Goal: Transaction & Acquisition: Purchase product/service

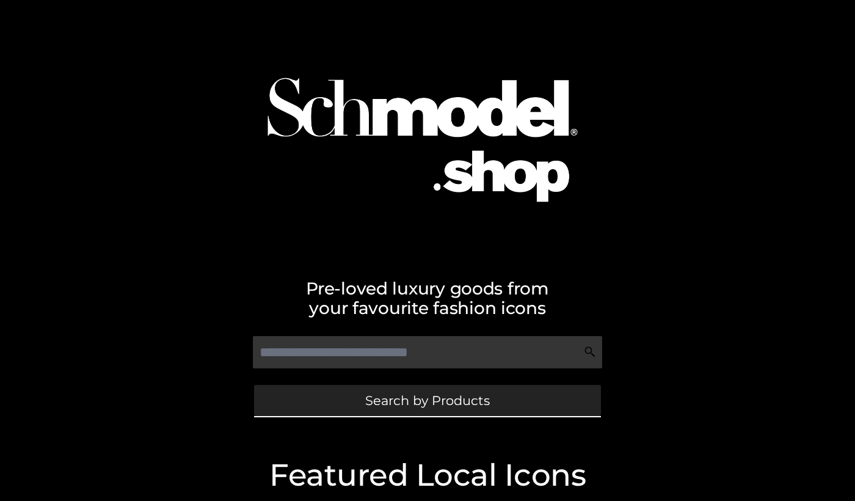
click at [334, 403] on link "Search by Products" at bounding box center [427, 400] width 347 height 31
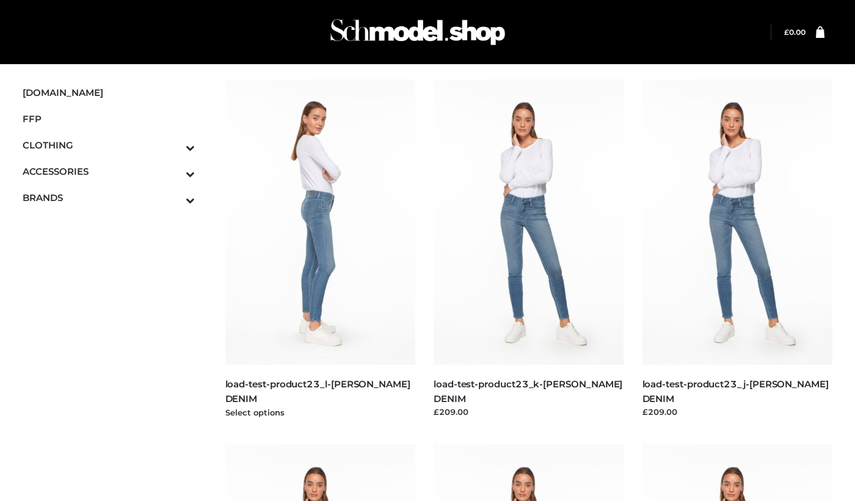
click at [345, 253] on img at bounding box center [320, 221] width 191 height 285
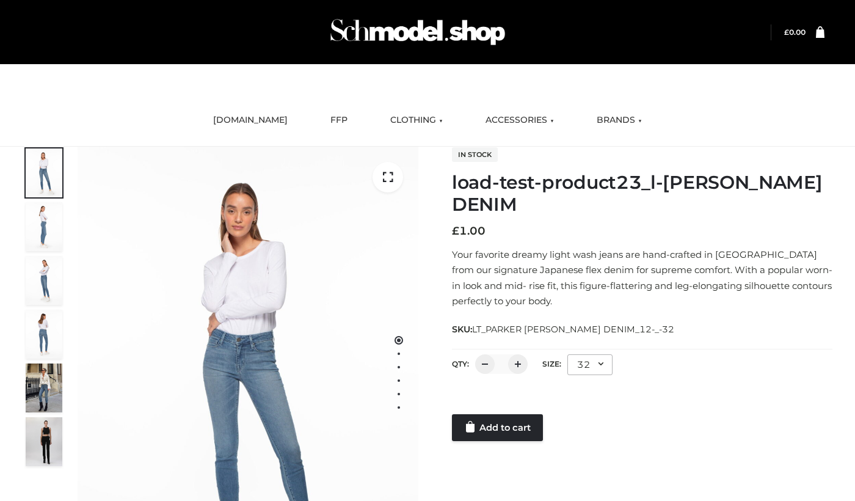
click at [488, 397] on div at bounding box center [642, 402] width 381 height 24
click at [491, 414] on div at bounding box center [642, 402] width 381 height 24
click at [497, 415] on link "Add to cart" at bounding box center [497, 427] width 91 height 27
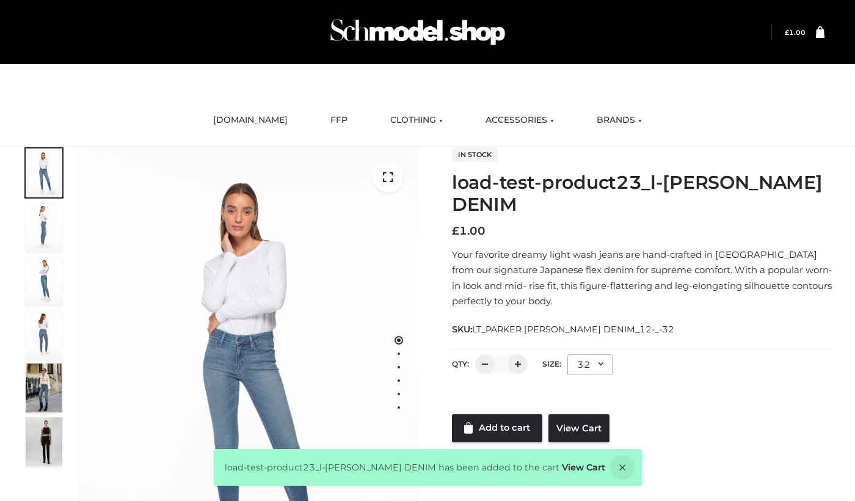
scroll to position [3, 0]
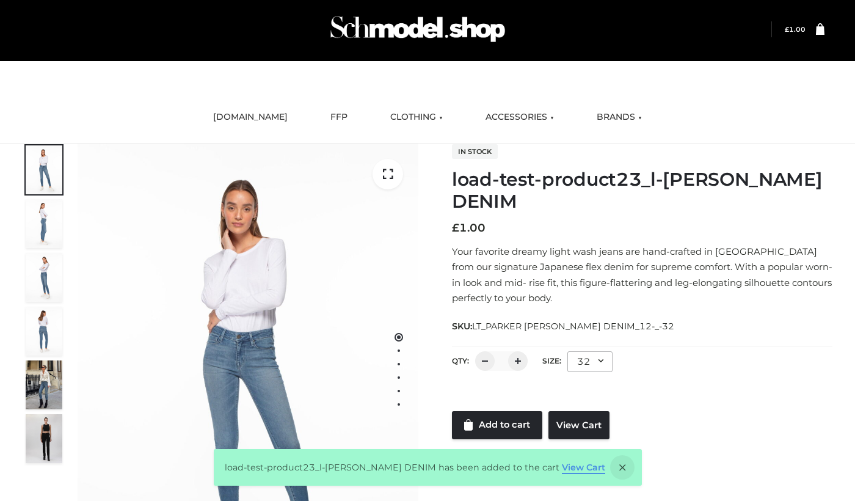
click at [569, 468] on link "View Cart" at bounding box center [583, 467] width 43 height 11
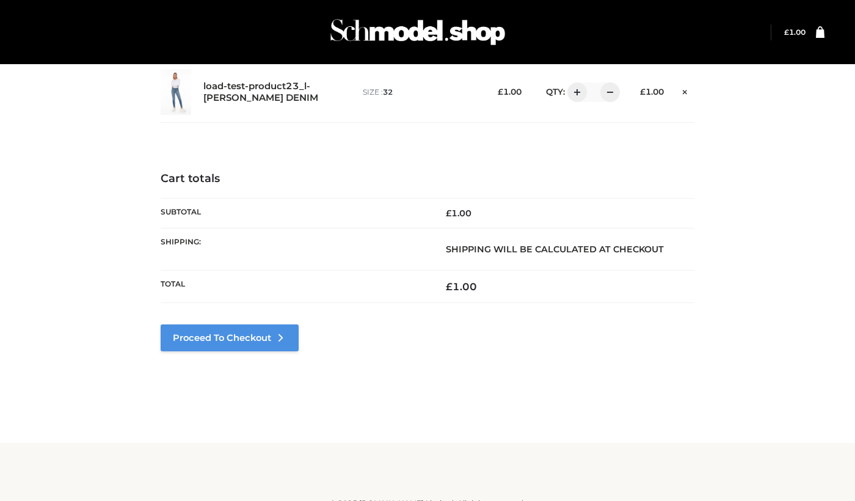
click at [249, 340] on link "Proceed to Checkout" at bounding box center [230, 337] width 138 height 27
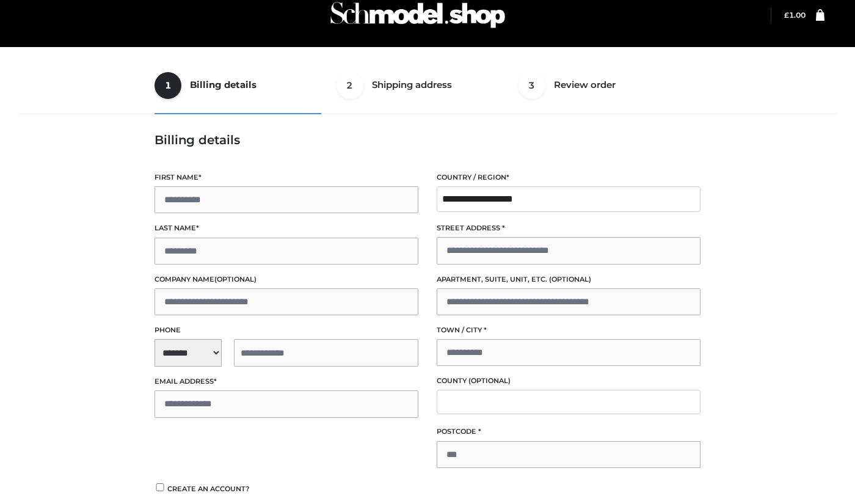
scroll to position [23, 0]
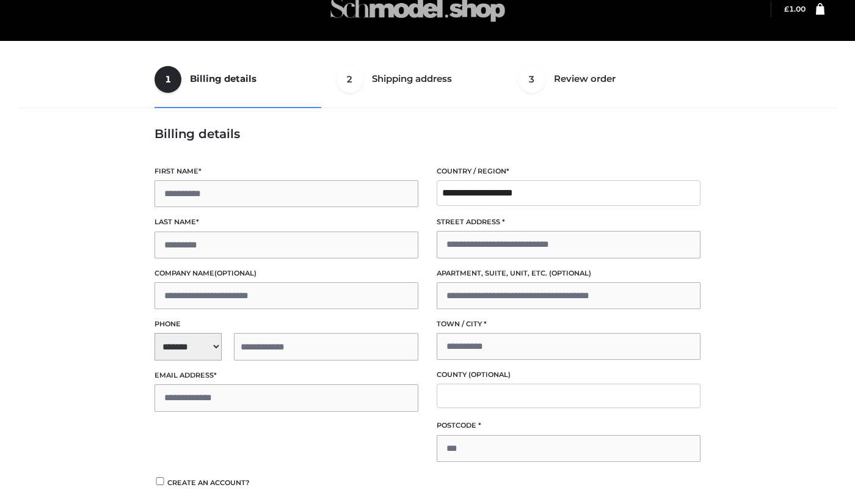
type input "****"
click at [232, 134] on h3 "Billing details" at bounding box center [428, 133] width 546 height 15
